Goal: Information Seeking & Learning: Learn about a topic

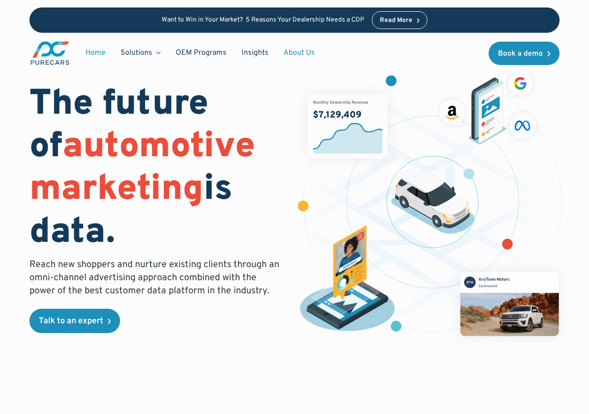
click at [296, 50] on link "About Us" at bounding box center [299, 53] width 46 height 18
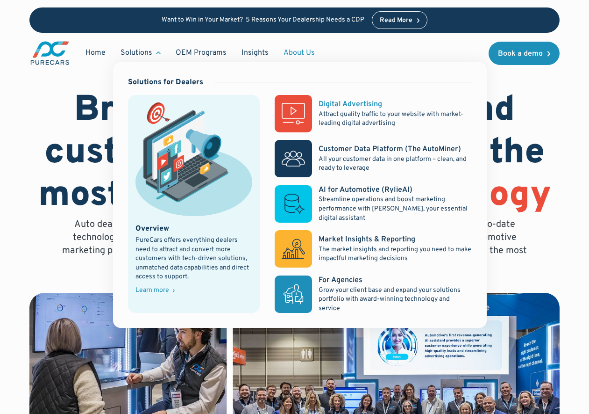
click at [309, 114] on rect at bounding box center [293, 113] width 37 height 37
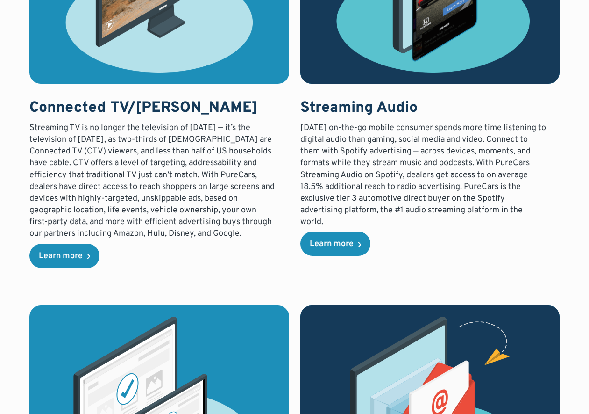
scroll to position [1645, 0]
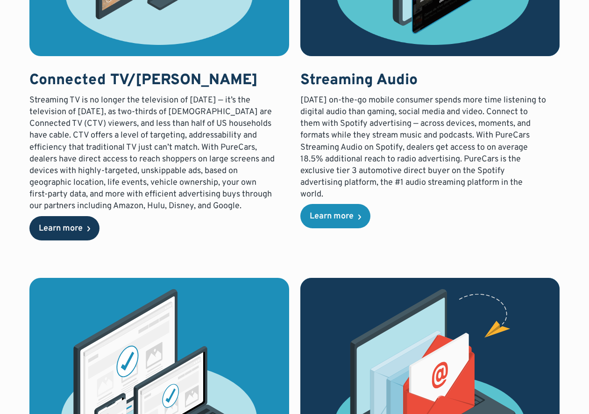
click at [70, 222] on link "Learn more" at bounding box center [64, 228] width 70 height 24
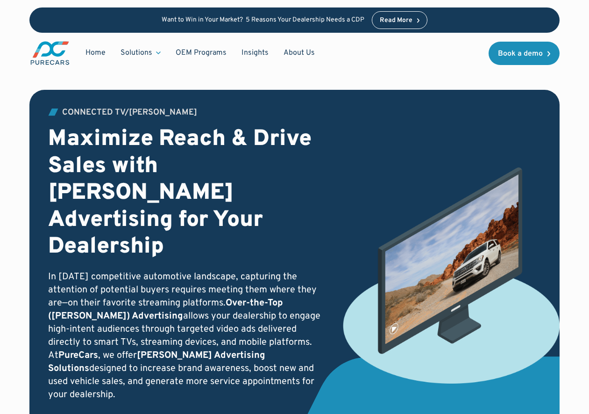
click at [7, 76] on div "Connected TV/OTT Maximize Reach & Drive Sales with OTT Advertising for Your Dea…" at bounding box center [294, 256] width 589 height 513
click at [301, 54] on link "About Us" at bounding box center [299, 53] width 46 height 18
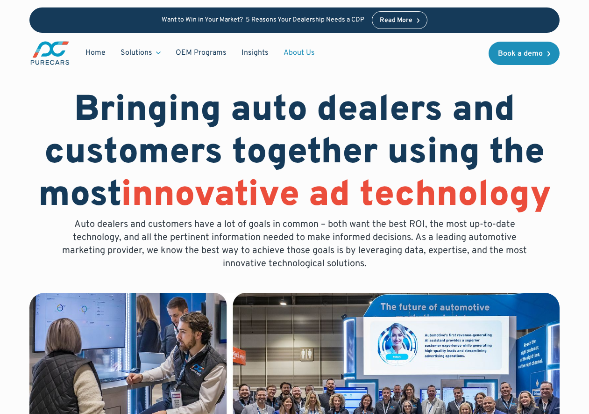
click at [295, 51] on link "About Us" at bounding box center [299, 53] width 46 height 18
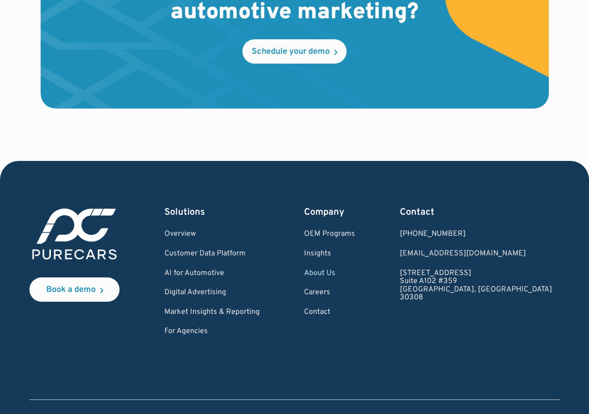
scroll to position [2505, 0]
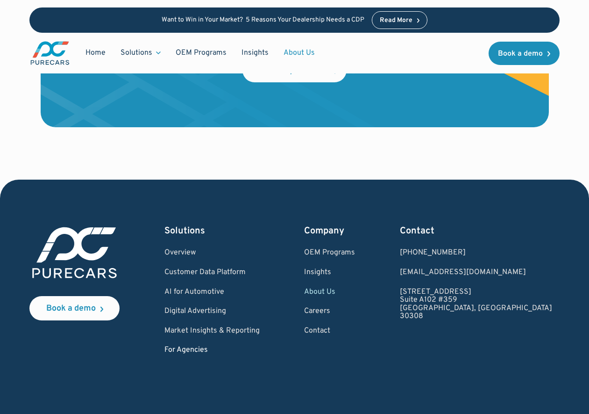
click at [212, 348] on link "For Agencies" at bounding box center [212, 350] width 95 height 8
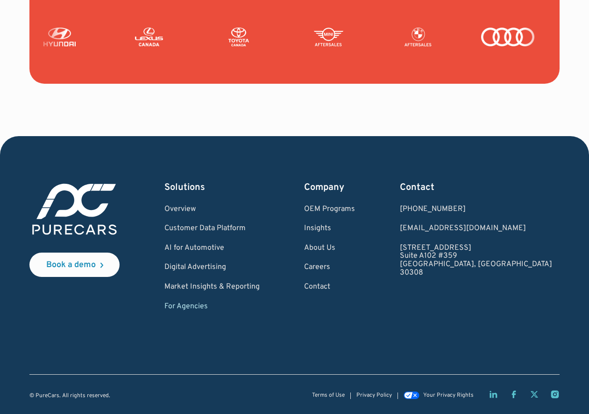
scroll to position [2283, 0]
